Goal: Information Seeking & Learning: Learn about a topic

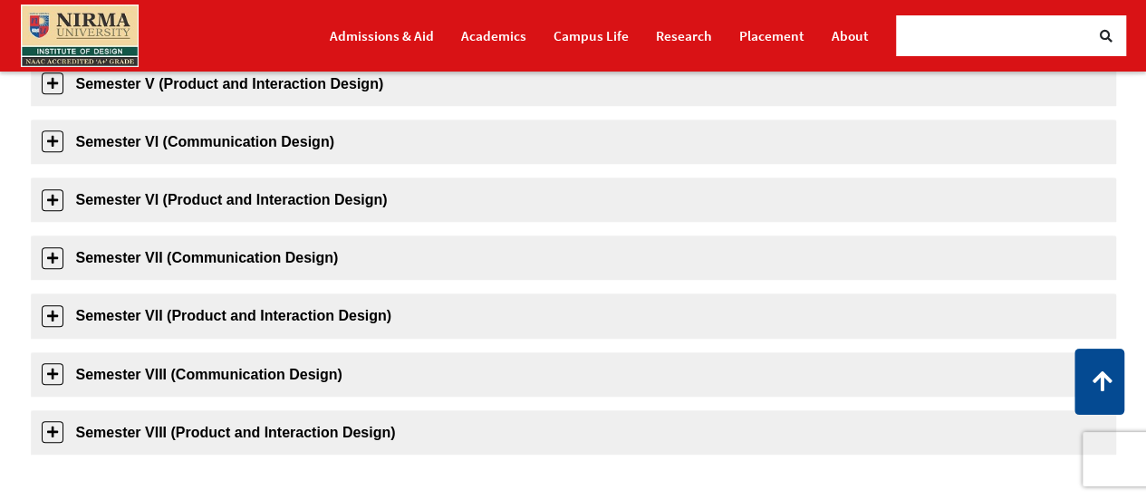
scroll to position [826, 0]
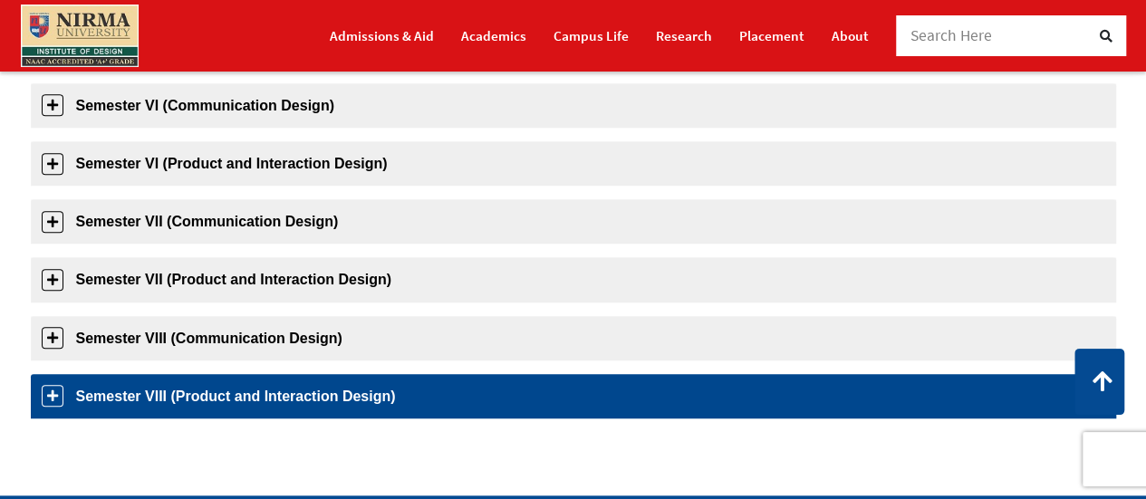
click at [211, 386] on link "Semester VIII (Product and Interaction Design)" at bounding box center [573, 396] width 1085 height 44
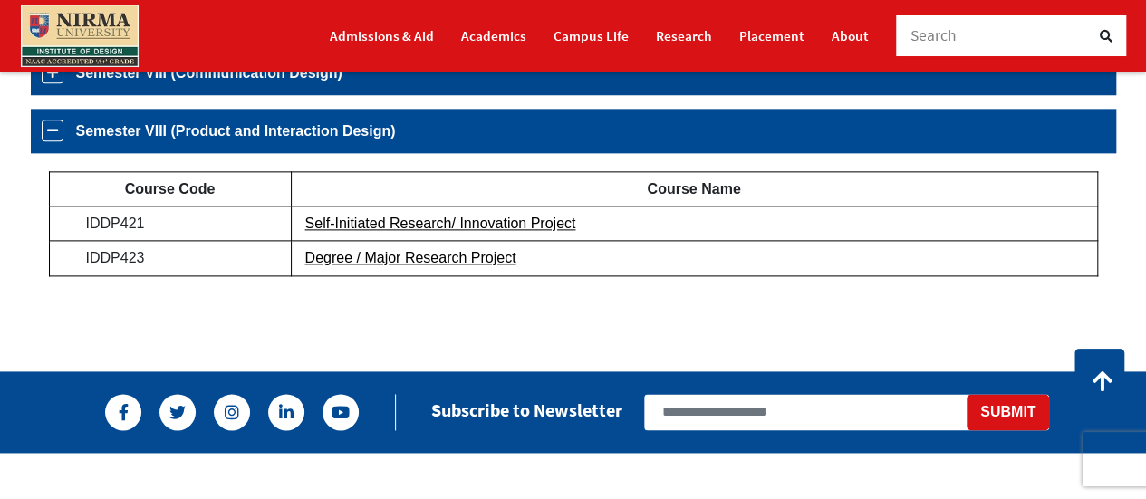
scroll to position [1090, 0]
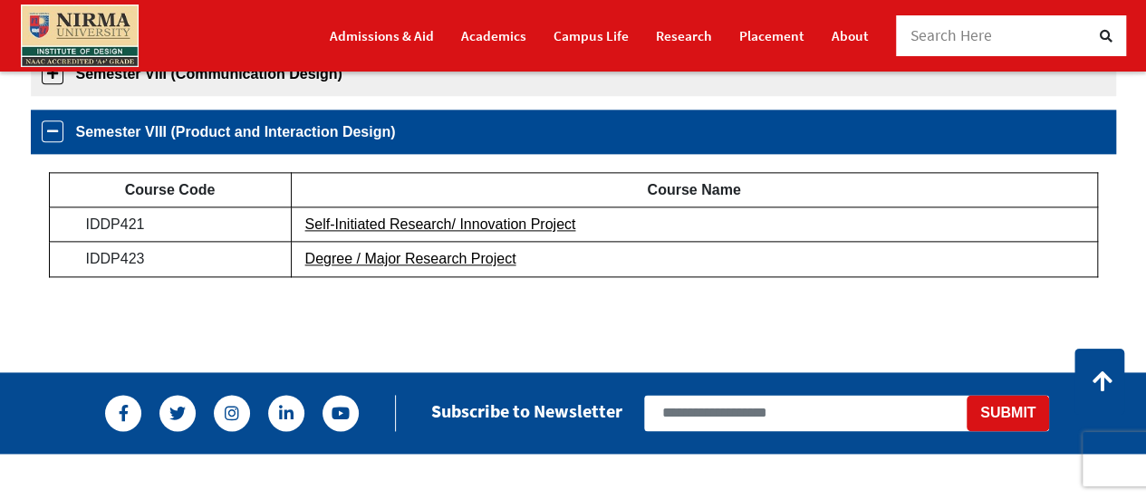
drag, startPoint x: 163, startPoint y: 258, endPoint x: 154, endPoint y: 259, distance: 9.1
click at [154, 259] on td "IDDP423" at bounding box center [170, 259] width 242 height 34
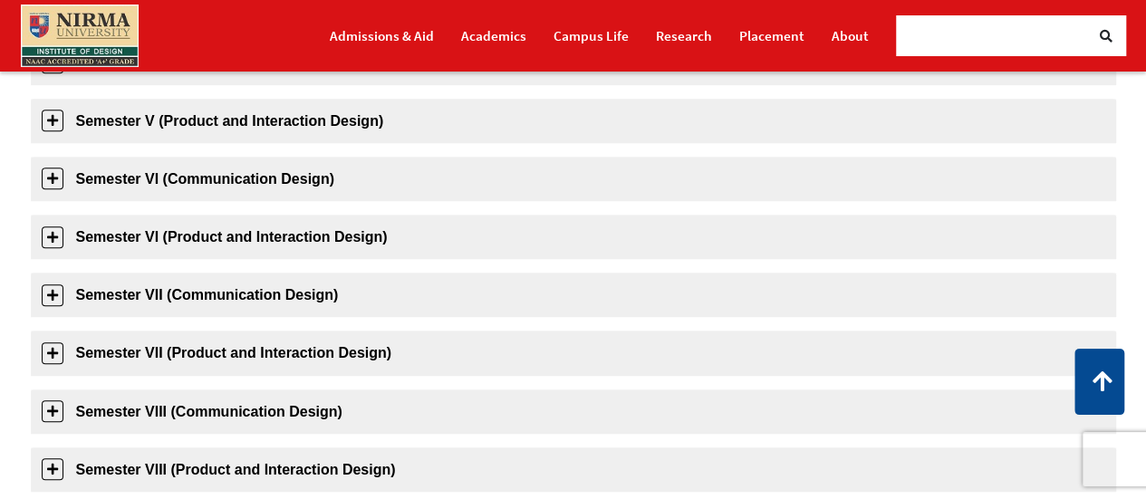
scroll to position [891, 0]
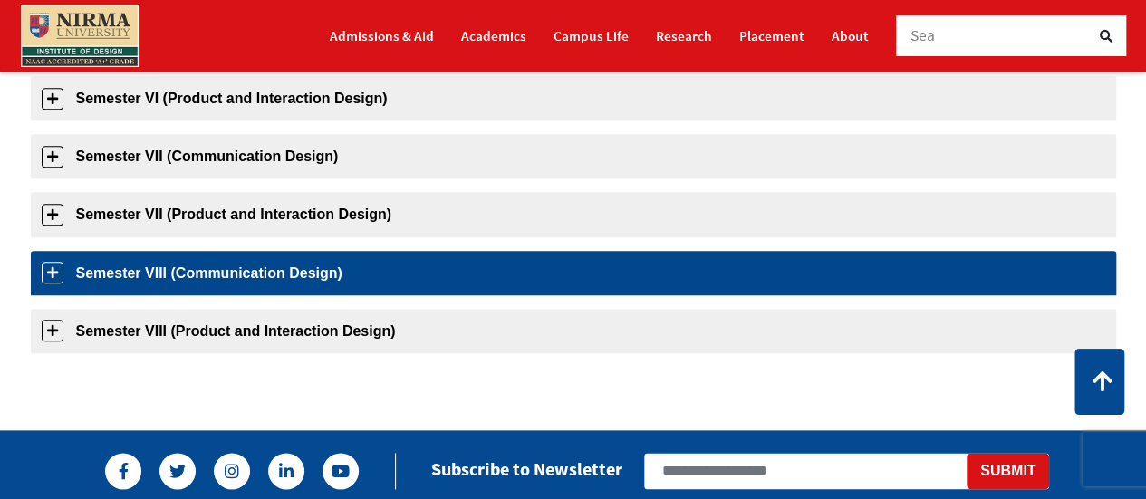
click at [284, 275] on link "Semester VIII (Communication Design)" at bounding box center [573, 273] width 1085 height 44
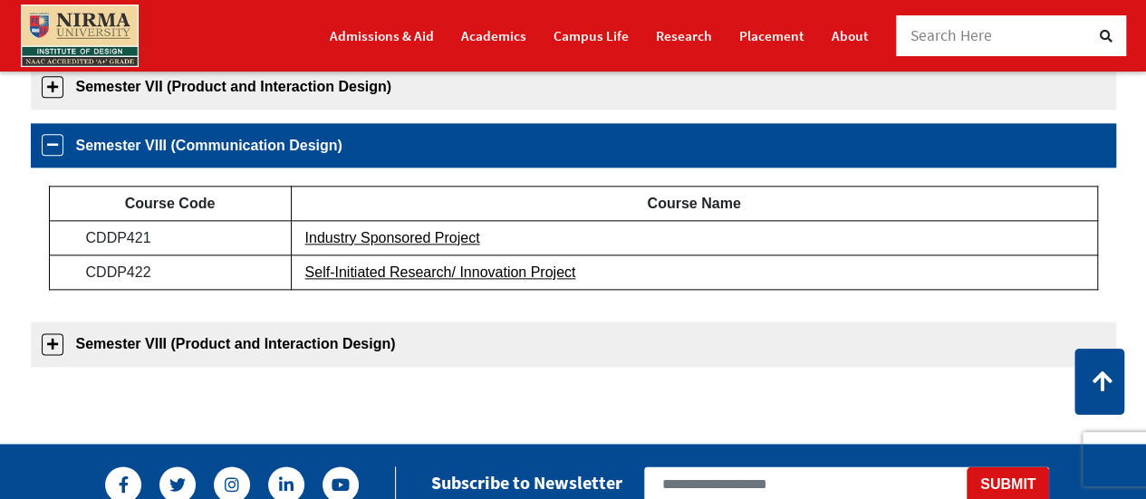
scroll to position [1033, 0]
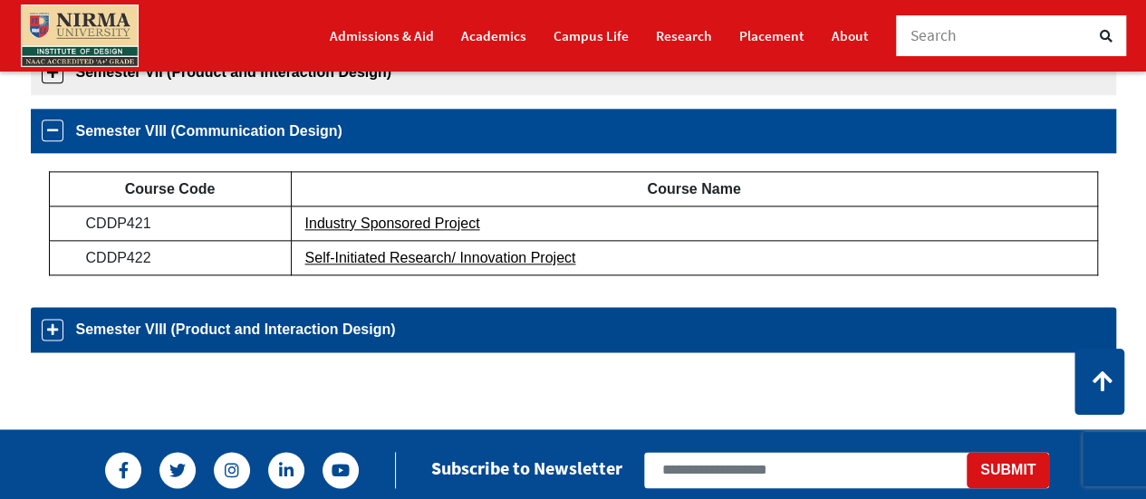
click at [192, 336] on link "Semester VIII (Product and Interaction Design)" at bounding box center [573, 329] width 1085 height 44
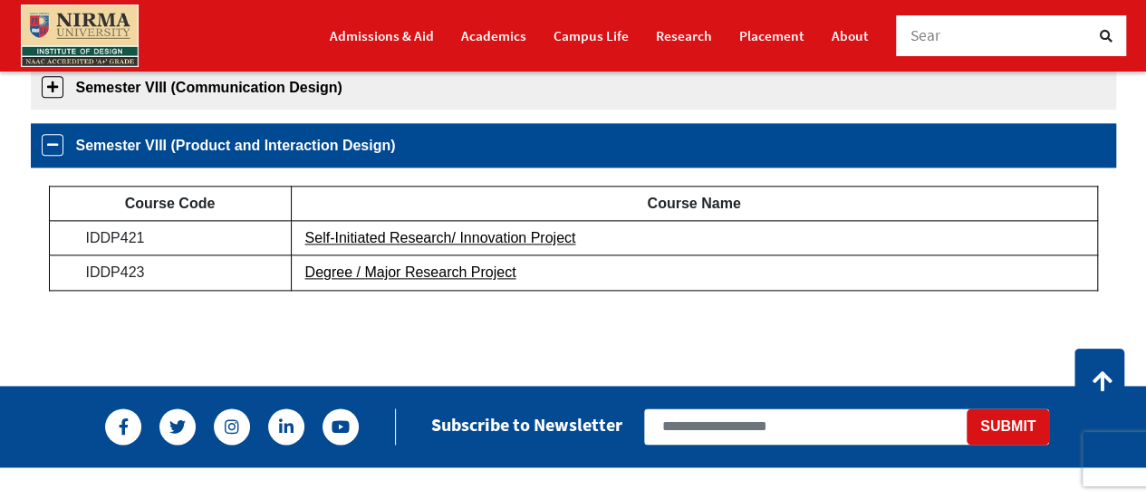
scroll to position [1091, 0]
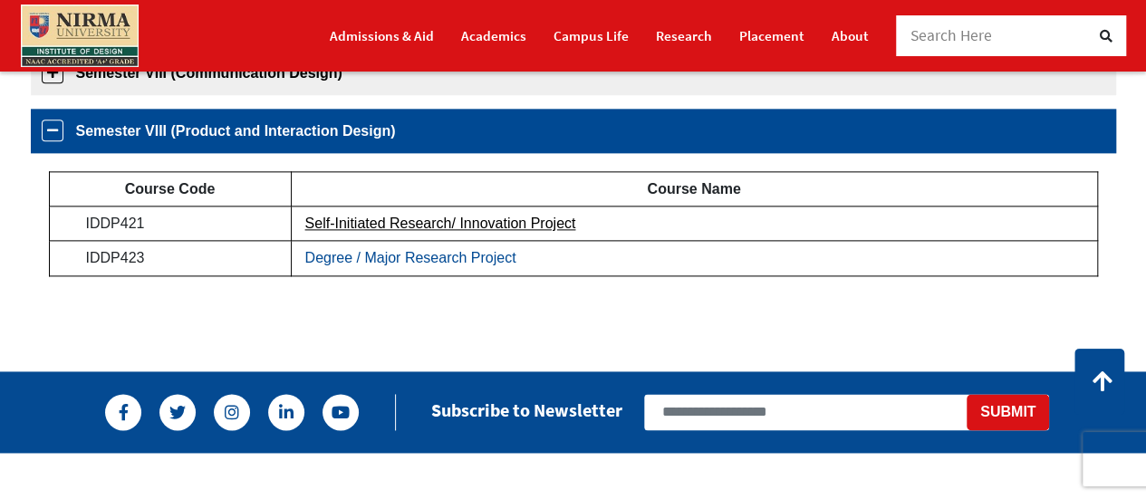
drag, startPoint x: 535, startPoint y: 260, endPoint x: 405, endPoint y: 264, distance: 130.5
click at [405, 264] on td "Degree / Major Research Project" at bounding box center [694, 258] width 806 height 34
drag, startPoint x: 405, startPoint y: 264, endPoint x: 489, endPoint y: 329, distance: 106.5
